Goal: Book appointment/travel/reservation

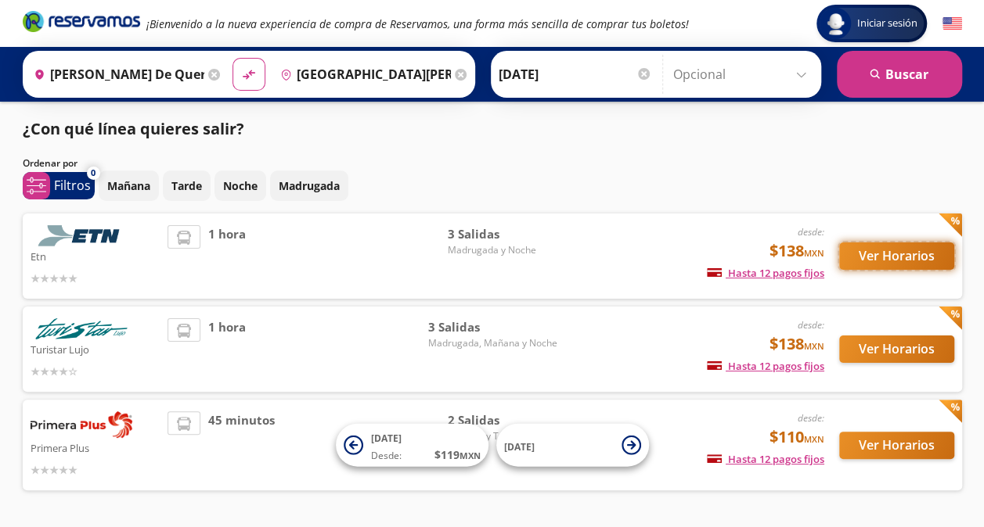
click at [912, 257] on button "Ver Horarios" at bounding box center [896, 256] width 115 height 27
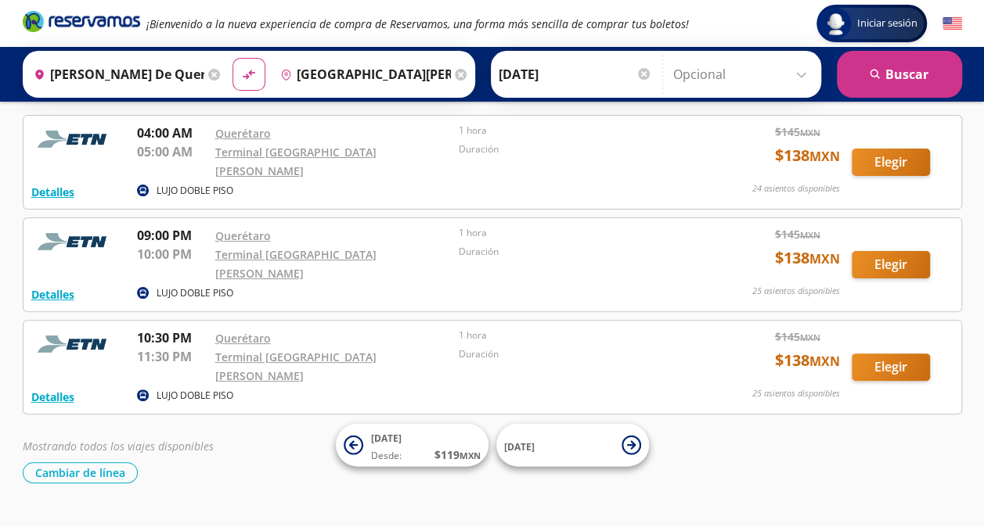
scroll to position [74, 0]
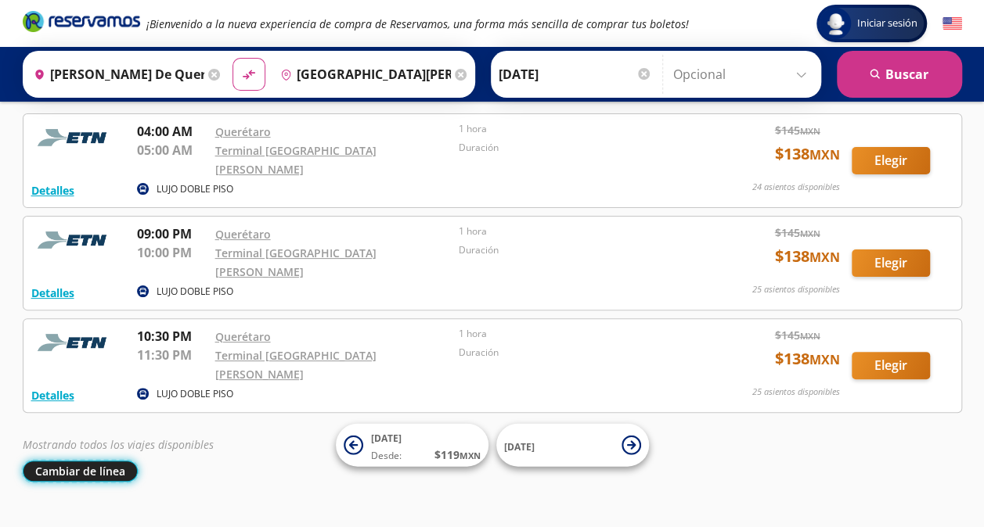
click at [44, 461] on button "Cambiar de línea" at bounding box center [80, 471] width 115 height 21
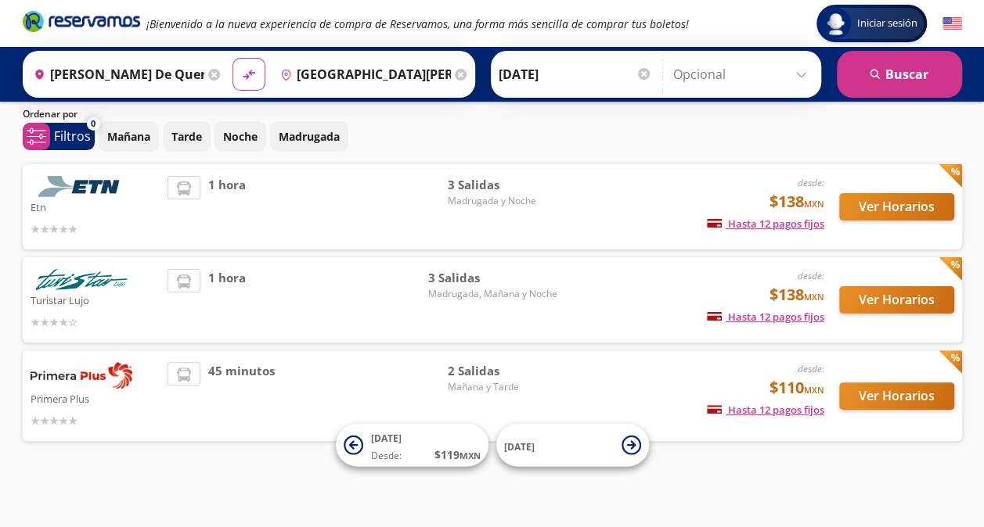
scroll to position [49, 0]
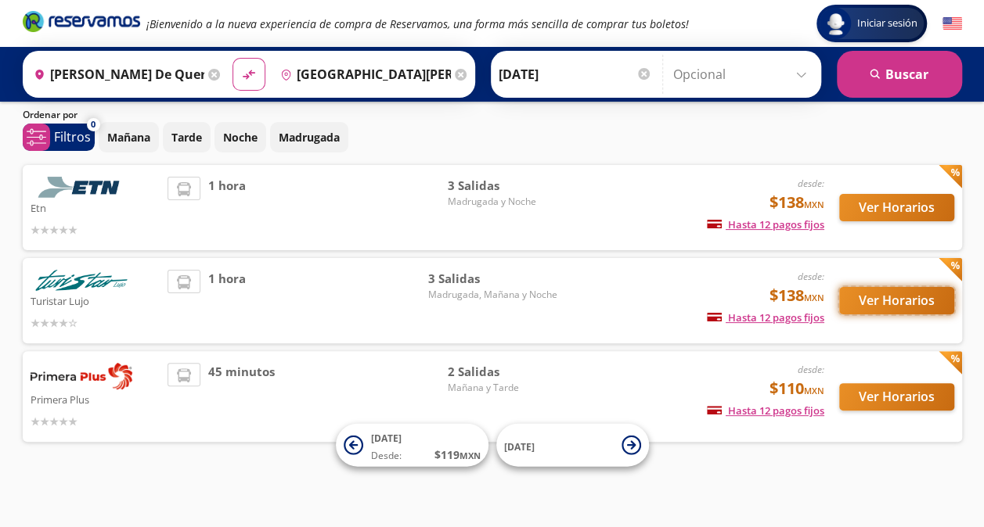
click at [894, 296] on button "Ver Horarios" at bounding box center [896, 300] width 115 height 27
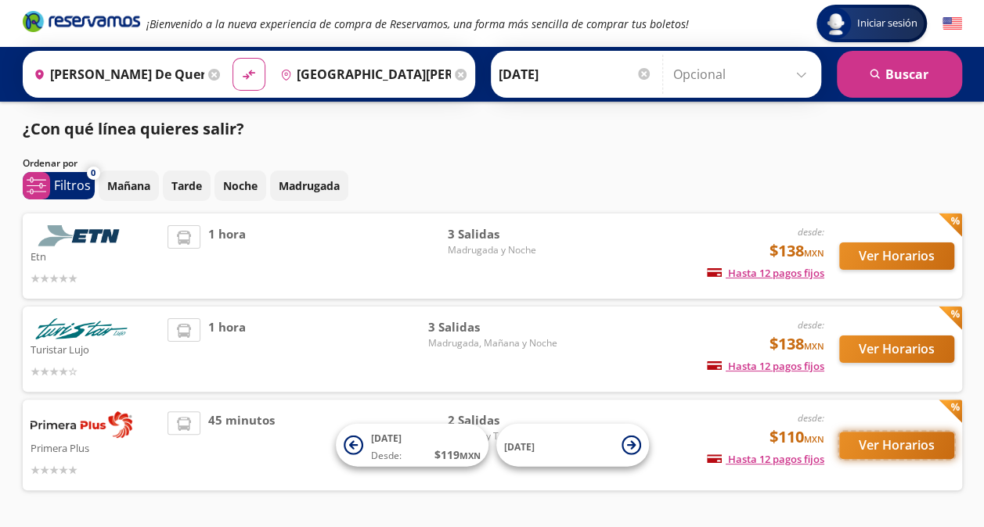
click at [876, 440] on button "Ver Horarios" at bounding box center [896, 445] width 115 height 27
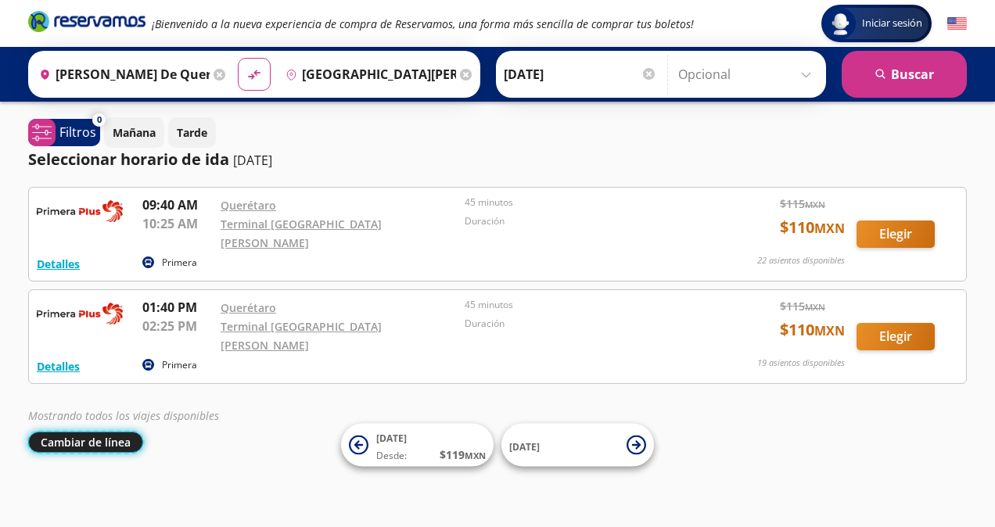
click at [109, 432] on button "Cambiar de línea" at bounding box center [85, 442] width 115 height 21
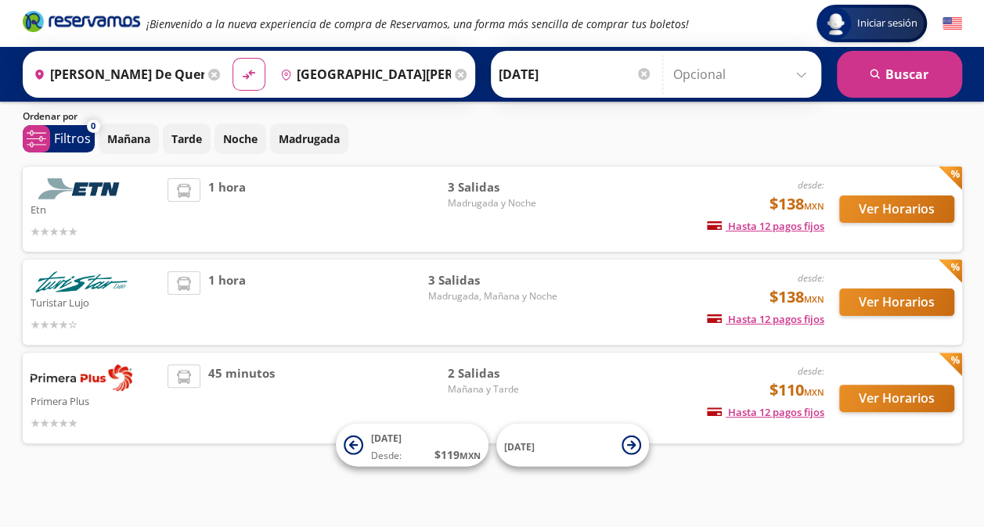
scroll to position [49, 0]
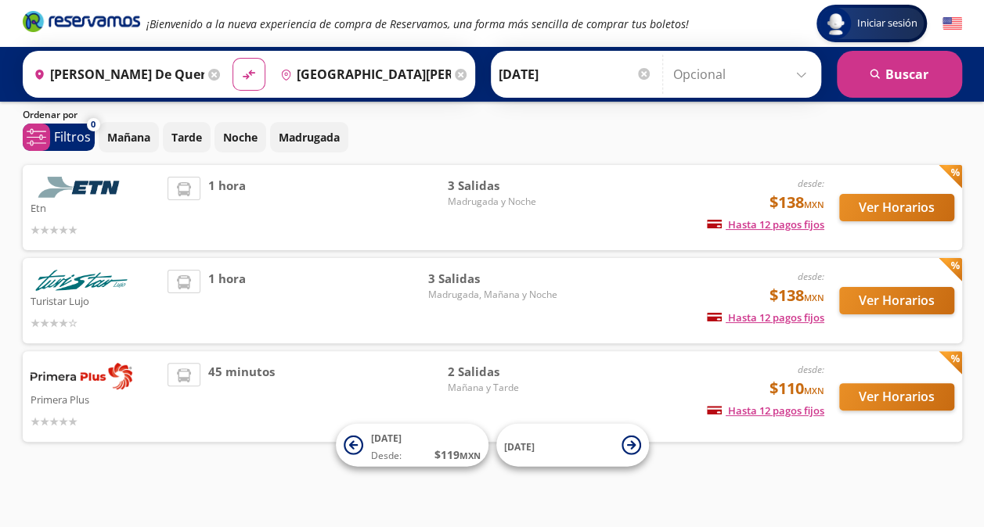
click at [373, 82] on input "[GEOGRAPHIC_DATA][PERSON_NAME], [GEOGRAPHIC_DATA]" at bounding box center [362, 74] width 177 height 39
